Goal: Information Seeking & Learning: Learn about a topic

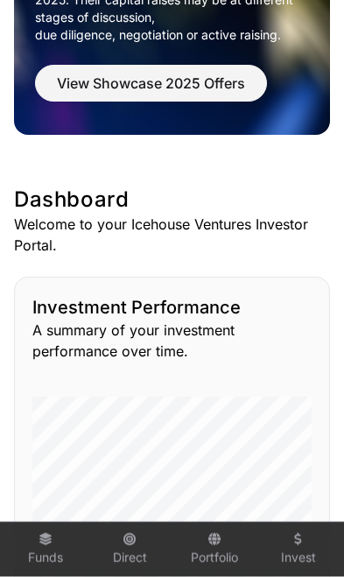
click at [208, 78] on span "View Showcase 2025 Offers" at bounding box center [151, 83] width 188 height 21
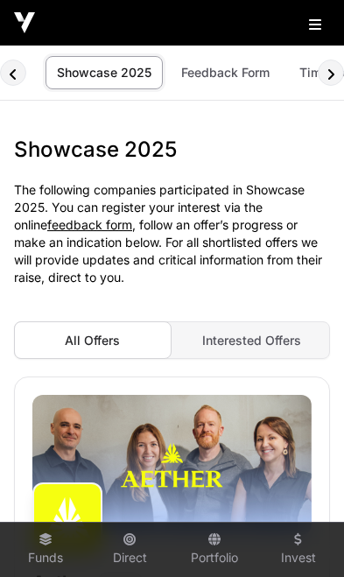
click at [184, 82] on link "Feedback Form" at bounding box center [225, 72] width 111 height 33
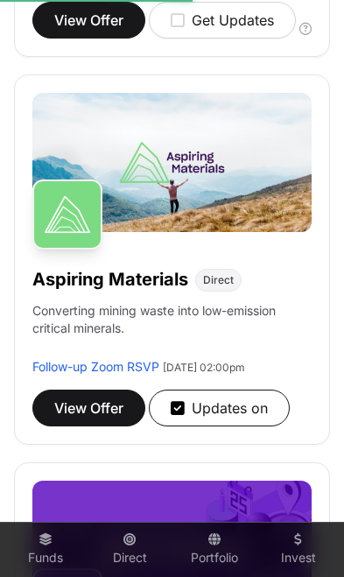
scroll to position [758, 0]
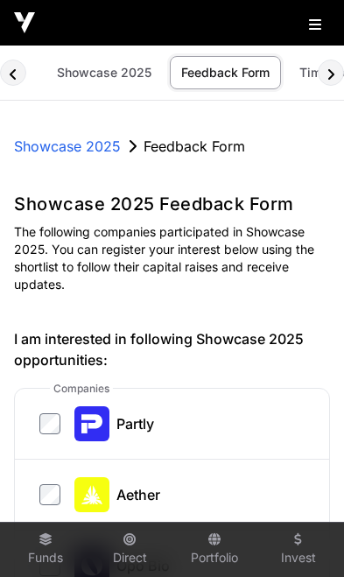
scroll to position [0, 53]
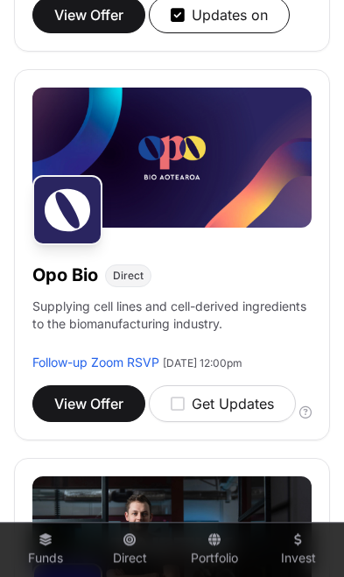
scroll to position [2637, 0]
click at [79, 414] on span "View Offer" at bounding box center [88, 403] width 69 height 21
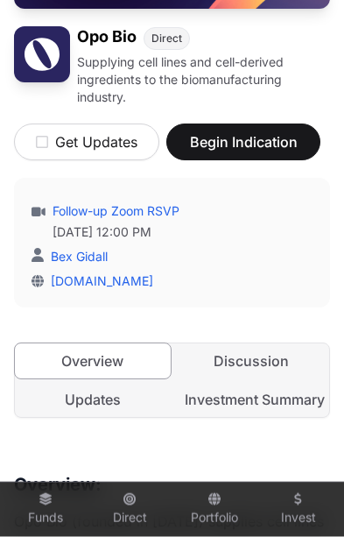
scroll to position [334, 0]
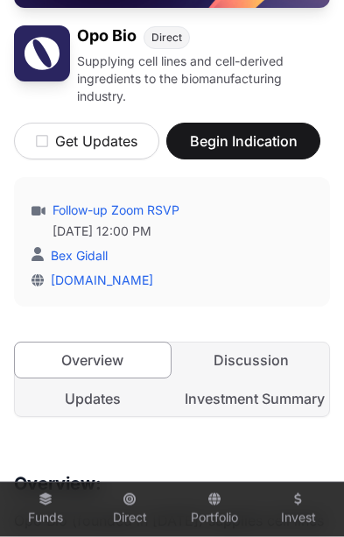
click at [273, 364] on link "Discussion" at bounding box center [252, 359] width 156 height 35
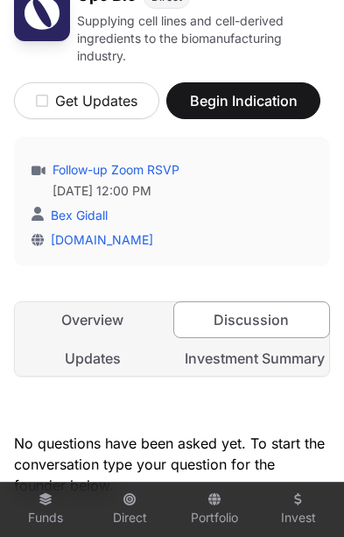
scroll to position [565, 0]
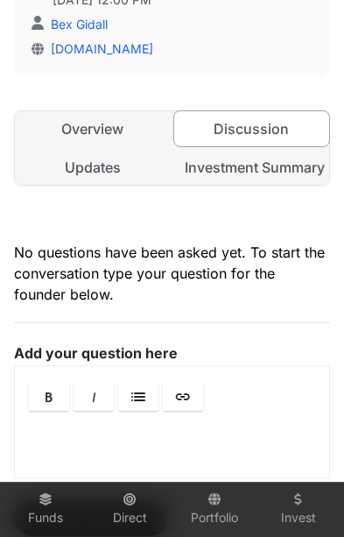
click at [109, 172] on link "Updates" at bounding box center [93, 167] width 156 height 35
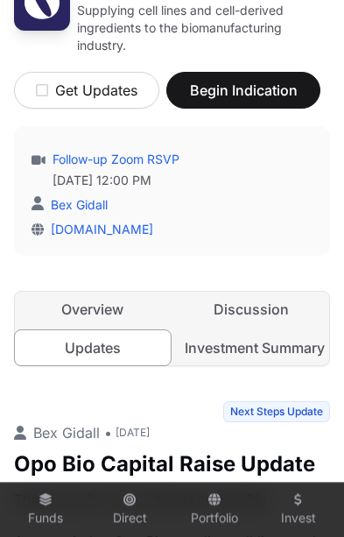
scroll to position [334, 0]
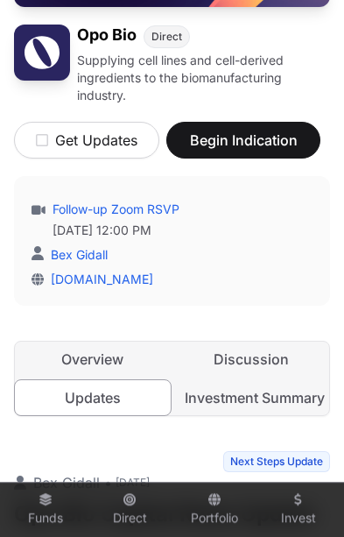
click at [60, 357] on link "Overview" at bounding box center [93, 358] width 156 height 35
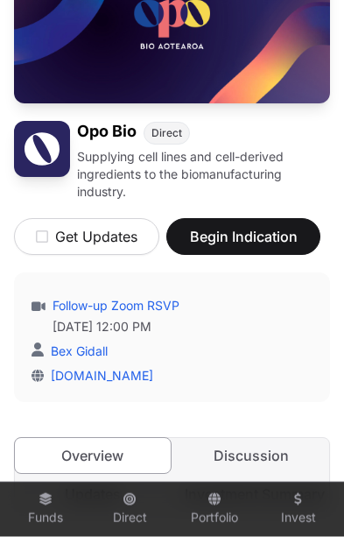
scroll to position [239, 0]
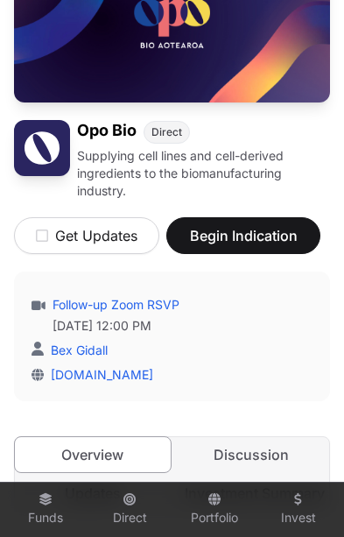
click at [46, 242] on icon "button" at bounding box center [42, 236] width 12 height 14
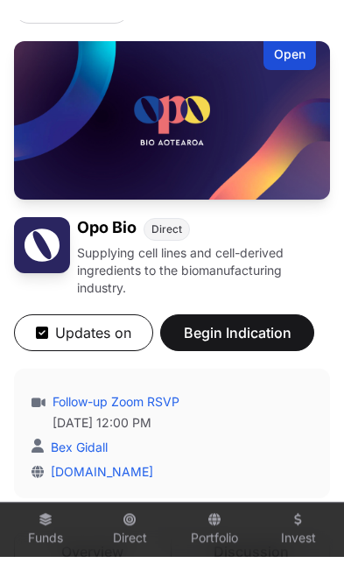
scroll to position [0, 0]
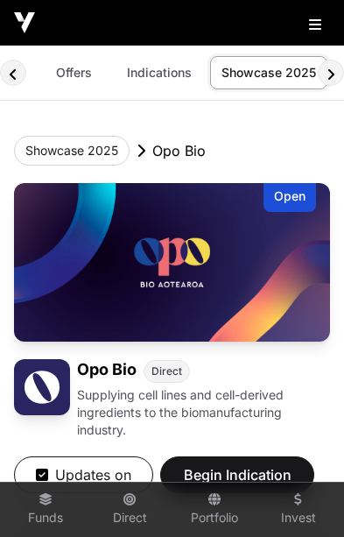
click at [67, 150] on button "Showcase 2025" at bounding box center [72, 151] width 116 height 30
click at [59, 153] on button "Showcase 2025" at bounding box center [72, 151] width 116 height 30
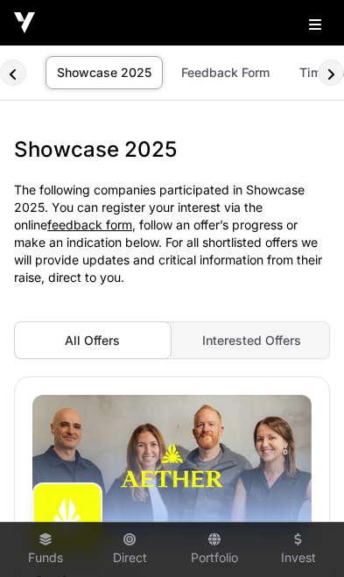
click at [243, 349] on button "Interested Offers" at bounding box center [252, 340] width 158 height 38
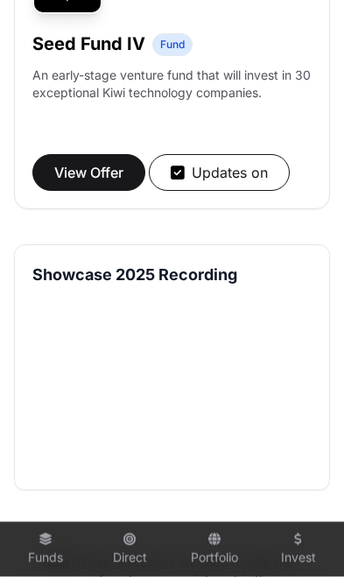
scroll to position [2480, 0]
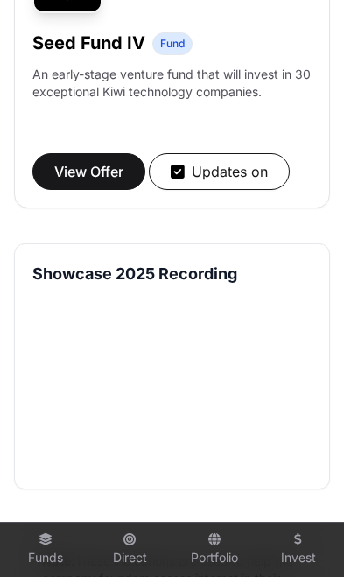
click at [218, 545] on icon at bounding box center [214, 539] width 12 height 12
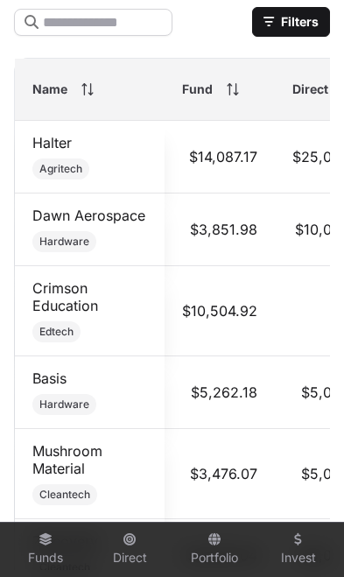
scroll to position [1238, 0]
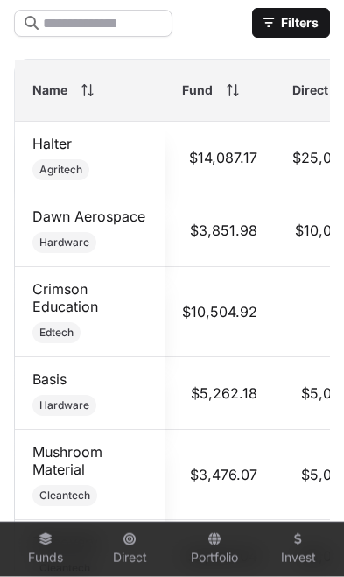
click at [123, 219] on link "Dawn Aerospace" at bounding box center [88, 217] width 113 height 18
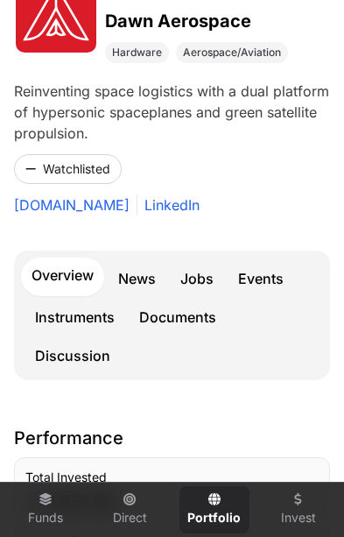
scroll to position [276, 0]
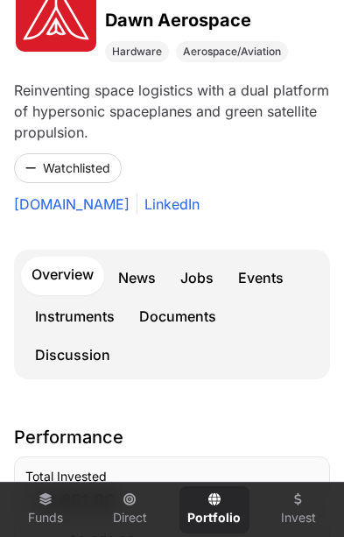
click at [263, 278] on link "Events" at bounding box center [261, 277] width 67 height 35
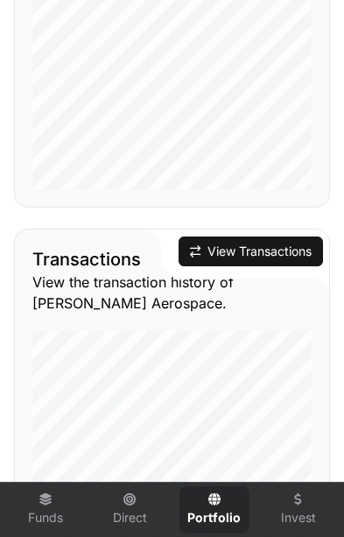
scroll to position [1928, 0]
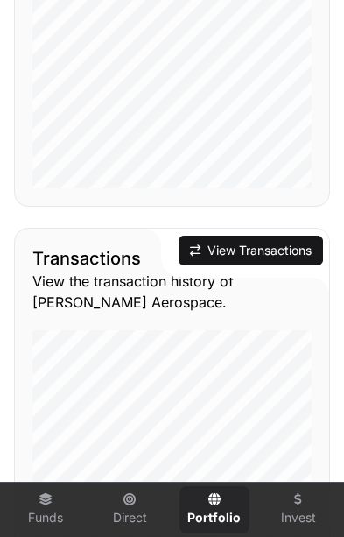
click at [269, 236] on button "View Transactions" at bounding box center [251, 251] width 144 height 30
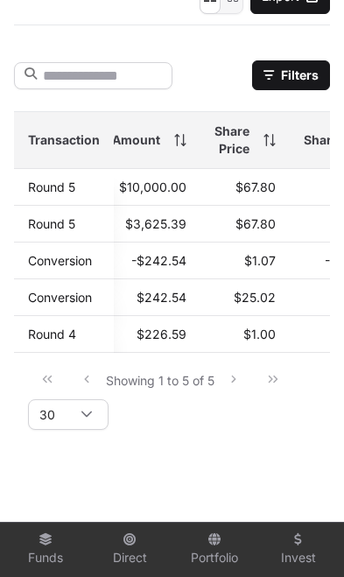
scroll to position [0, 385]
